Goal: Information Seeking & Learning: Understand process/instructions

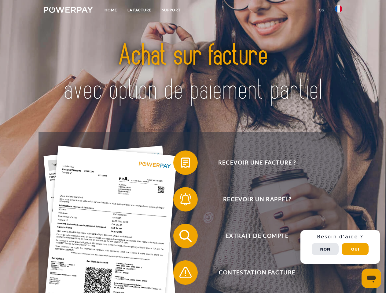
click at [68, 11] on img at bounding box center [68, 10] width 49 height 6
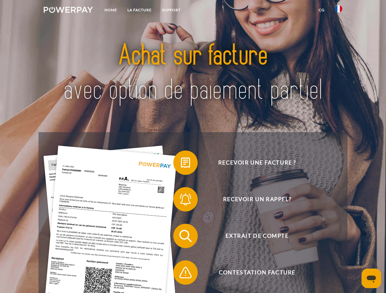
click at [339, 11] on img at bounding box center [338, 8] width 7 height 7
click at [321, 10] on link "CG" at bounding box center [321, 10] width 16 height 11
click at [181, 164] on span at bounding box center [176, 163] width 31 height 31
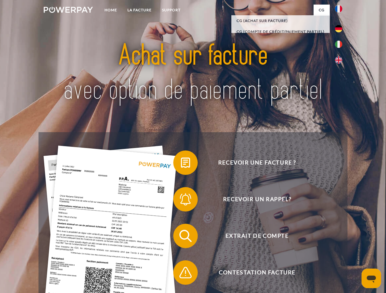
click at [181, 201] on span at bounding box center [176, 199] width 31 height 31
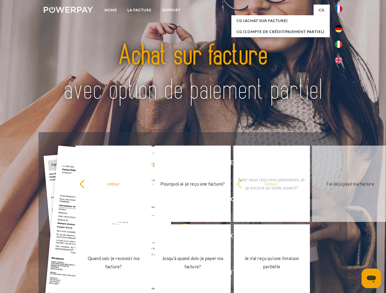
click at [181, 237] on link "Jusqu'à quand dois-je payer ma facture?" at bounding box center [193, 263] width 76 height 76
click at [181, 274] on span at bounding box center [176, 273] width 31 height 31
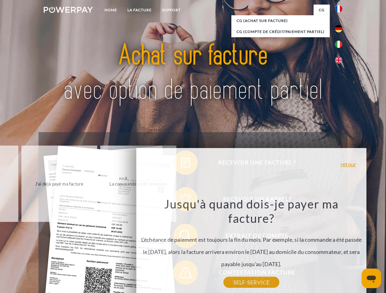
click at [340, 247] on div "Recevoir une facture ? Recevoir un rappel? Extrait de compte retour" at bounding box center [192, 254] width 309 height 244
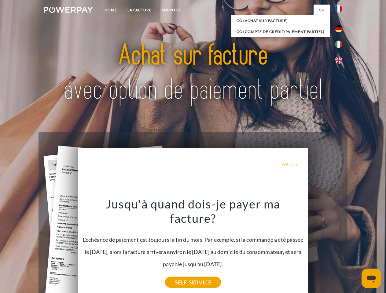
click at [325, 248] on span "Extrait de compte" at bounding box center [257, 236] width 150 height 24
click at [355, 249] on header "Home LA FACTURE Support" at bounding box center [193, 211] width 386 height 422
